Goal: Transaction & Acquisition: Purchase product/service

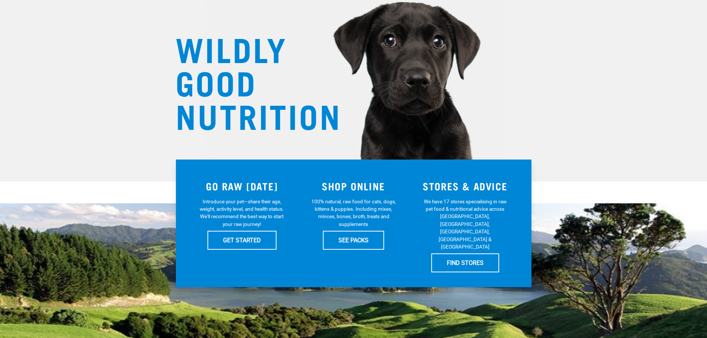
scroll to position [74, 0]
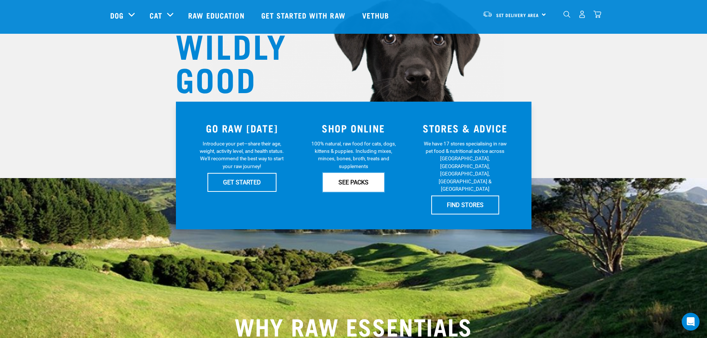
click at [354, 181] on link "SEE PACKS" at bounding box center [353, 182] width 61 height 19
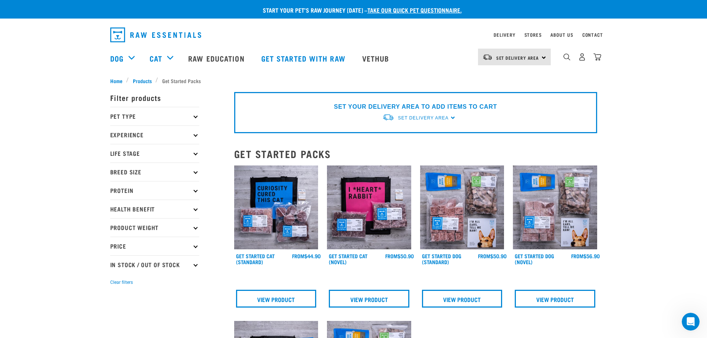
click at [194, 115] on icon at bounding box center [195, 116] width 4 height 4
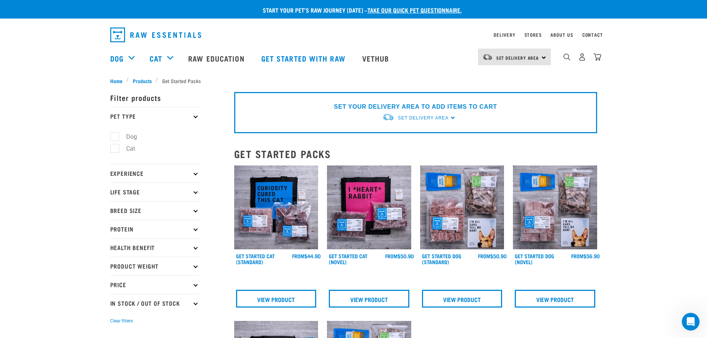
click at [133, 137] on label "Dog" at bounding box center [127, 136] width 26 height 9
click at [115, 137] on input "Dog" at bounding box center [112, 135] width 5 height 5
checkbox input "true"
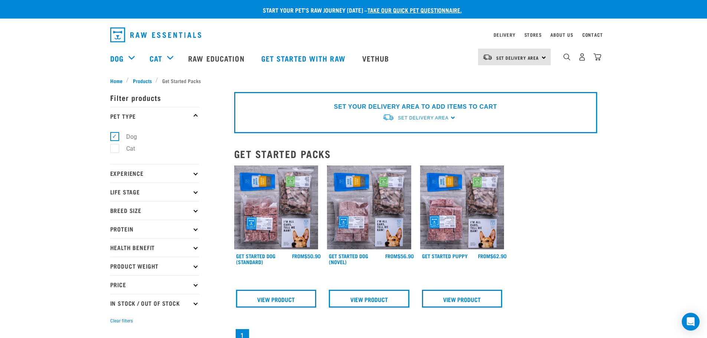
click at [194, 173] on icon at bounding box center [195, 173] width 4 height 4
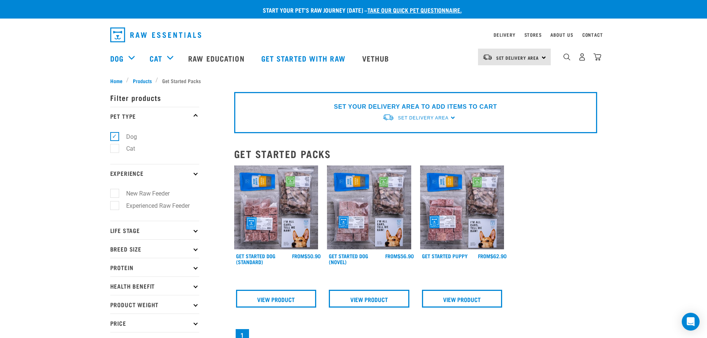
click at [196, 230] on icon at bounding box center [195, 230] width 4 height 4
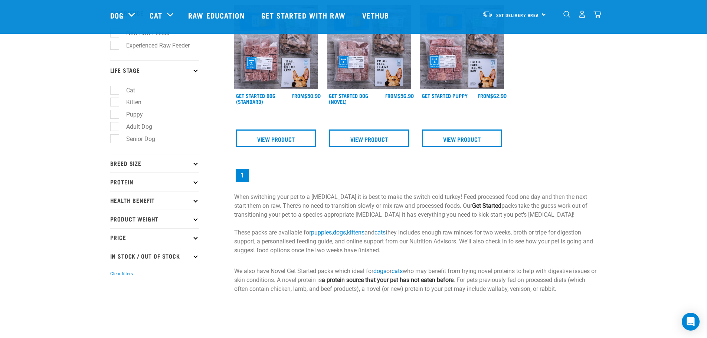
scroll to position [111, 0]
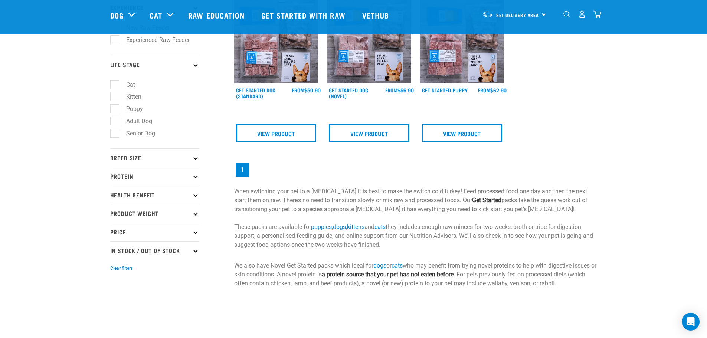
click at [116, 121] on label "Adult Dog" at bounding box center [134, 121] width 41 height 9
click at [115, 121] on input "Adult Dog" at bounding box center [112, 119] width 5 height 5
checkbox input "true"
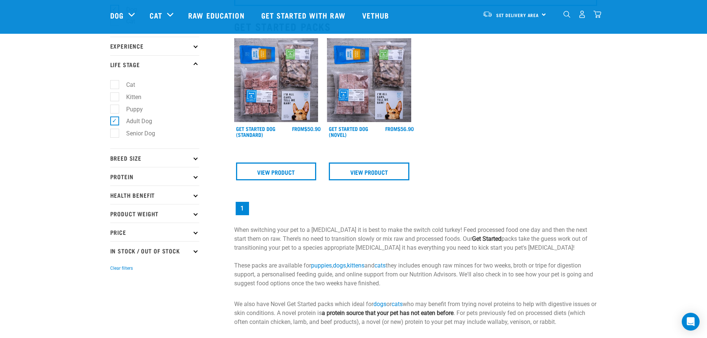
scroll to position [74, 0]
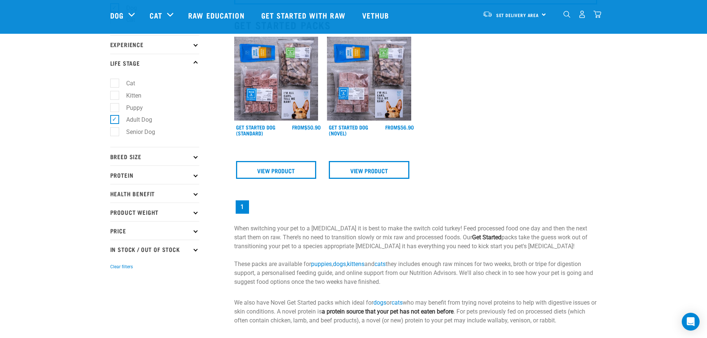
click at [197, 155] on p "Breed Size" at bounding box center [154, 156] width 89 height 19
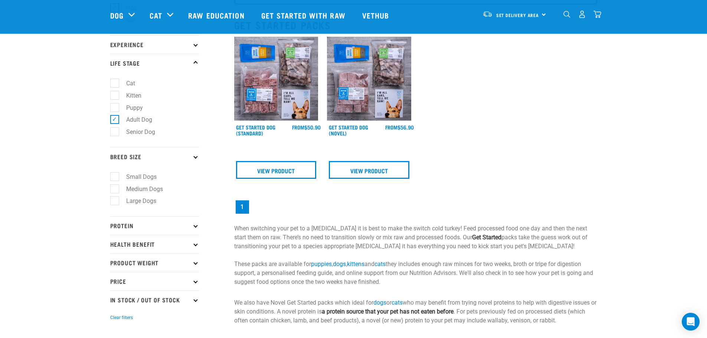
click at [114, 176] on label "Small Dogs" at bounding box center [136, 176] width 45 height 9
click at [112, 176] on input "Small Dogs" at bounding box center [112, 175] width 5 height 5
checkbox input "true"
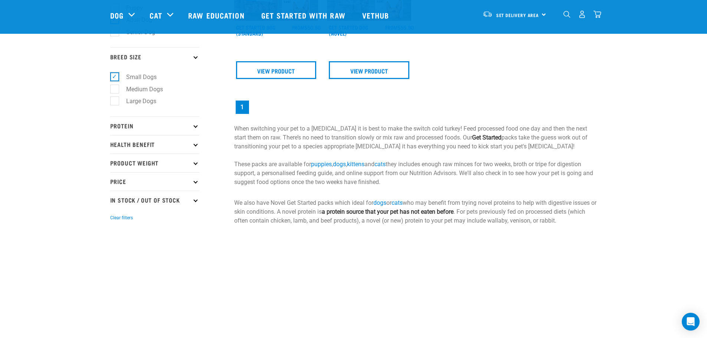
scroll to position [186, 0]
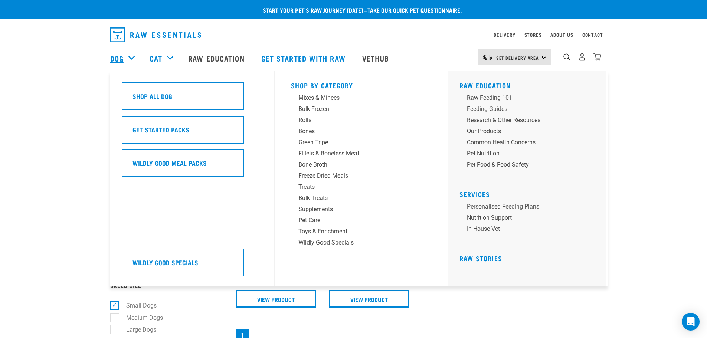
click at [122, 56] on link "Dog" at bounding box center [116, 58] width 13 height 11
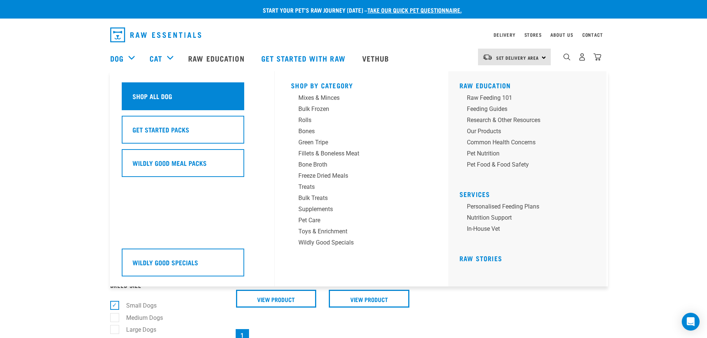
click at [160, 94] on h5 "Shop All Dog" at bounding box center [152, 96] width 40 height 10
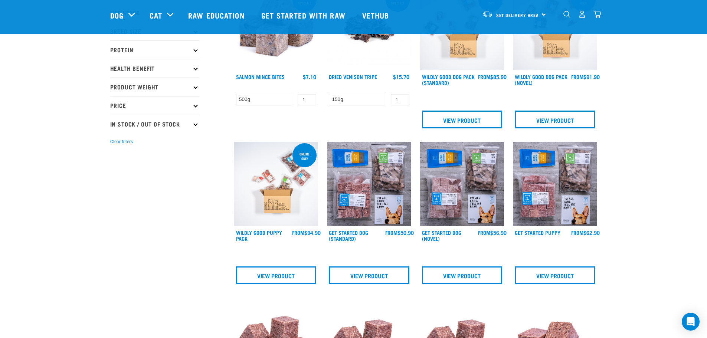
scroll to position [111, 0]
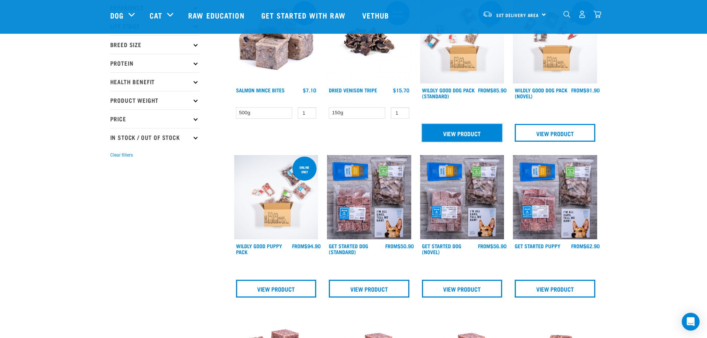
click at [464, 130] on link "View Product" at bounding box center [462, 133] width 81 height 18
